Goal: Information Seeking & Learning: Learn about a topic

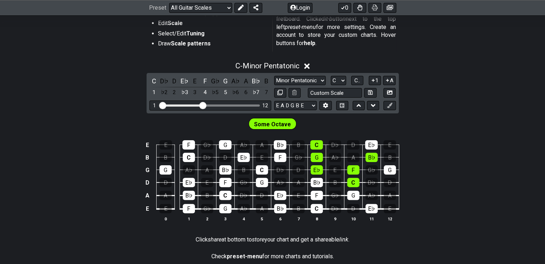
scroll to position [165, 0]
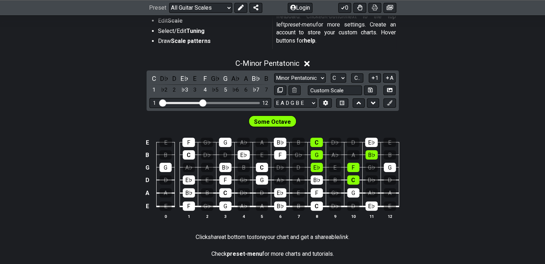
click at [545, 99] on html "Latest Charts Chart Gallery The Internet Guitar fretboard tool - view and edit …" at bounding box center [272, 106] width 545 height 542
click at [148, 206] on td "E" at bounding box center [147, 207] width 9 height 14
click at [146, 194] on td "A" at bounding box center [147, 193] width 9 height 13
click at [149, 179] on td "D" at bounding box center [147, 180] width 9 height 13
click at [148, 169] on td "G" at bounding box center [147, 168] width 9 height 13
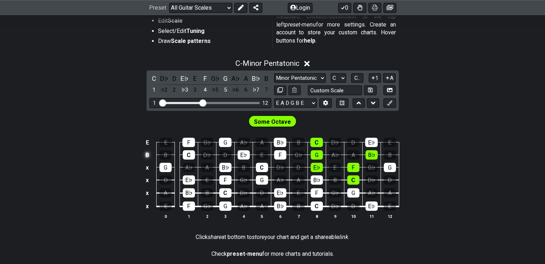
click at [148, 157] on td "B" at bounding box center [147, 155] width 9 height 13
click at [148, 138] on td "E" at bounding box center [147, 143] width 9 height 13
click at [314, 106] on select "E A D G B E E A D G B E E A D G B E B E A D F♯ B A D G C E A D A D G B E E♭ A♭ …" at bounding box center [295, 104] width 43 height 10
click at [418, 106] on div "C - Minor Pentatonic C D♭ D E♭ E F G♭ G A♭ A B♭ B 1 ♭2 2 ♭3 3 4 ♭5 5 ♭6 6 ♭7 7 …" at bounding box center [272, 142] width 545 height 175
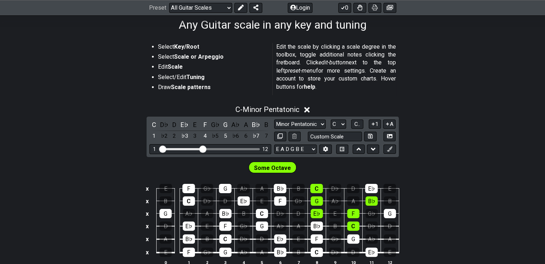
scroll to position [118, 0]
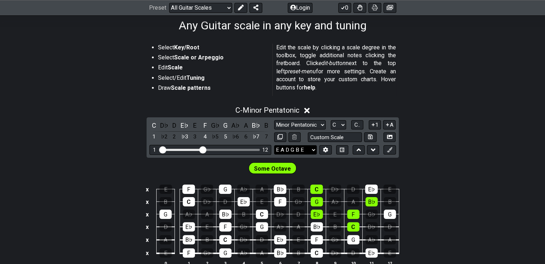
click at [300, 148] on select "E A D G B E E A D G B E E A D G B E B E A D F♯ B A D G C E A D A D G B E E♭ A♭ …" at bounding box center [295, 150] width 43 height 10
click at [434, 63] on section "Select Key/Root Select Scale or Arpeggio Edit Scale Select/Edit Tuning Draw Sca…" at bounding box center [272, 71] width 545 height 61
click at [349, 137] on input "text" at bounding box center [335, 138] width 54 height 10
